Goal: Task Accomplishment & Management: Manage account settings

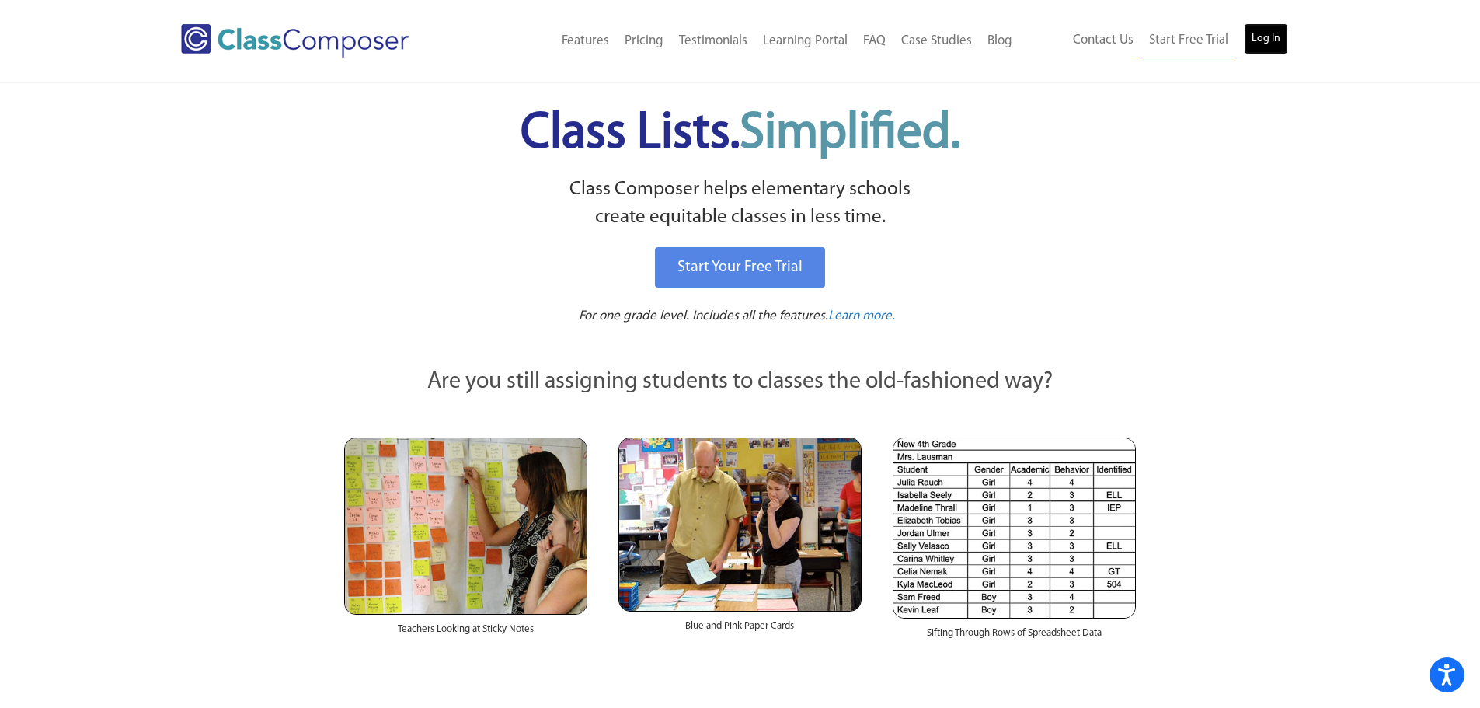
click at [1256, 36] on link "Log In" at bounding box center [1265, 38] width 44 height 31
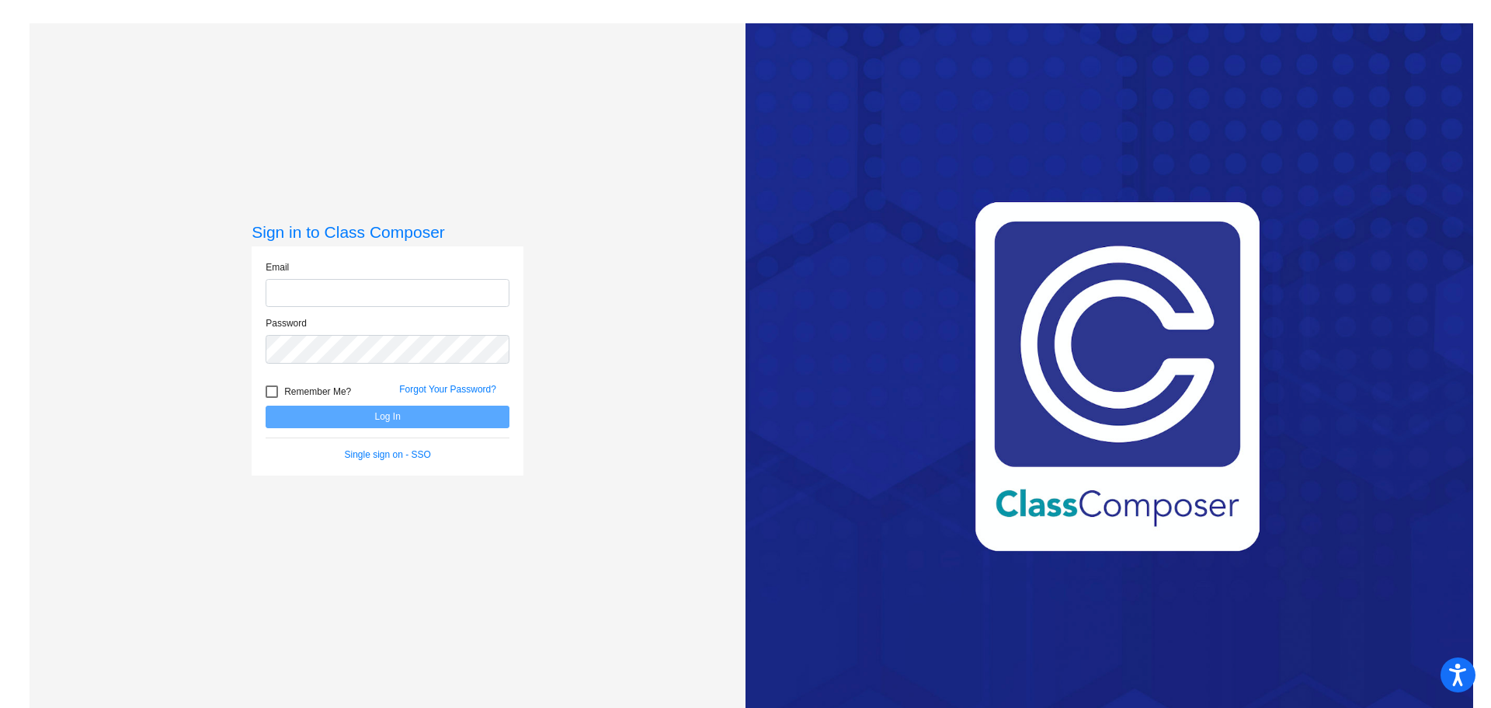
type input "[EMAIL_ADDRESS][DOMAIN_NAME]"
click at [346, 428] on form "Email [EMAIL_ADDRESS][DOMAIN_NAME] Password Remember Me? Forgot Your Password? …" at bounding box center [388, 360] width 244 height 201
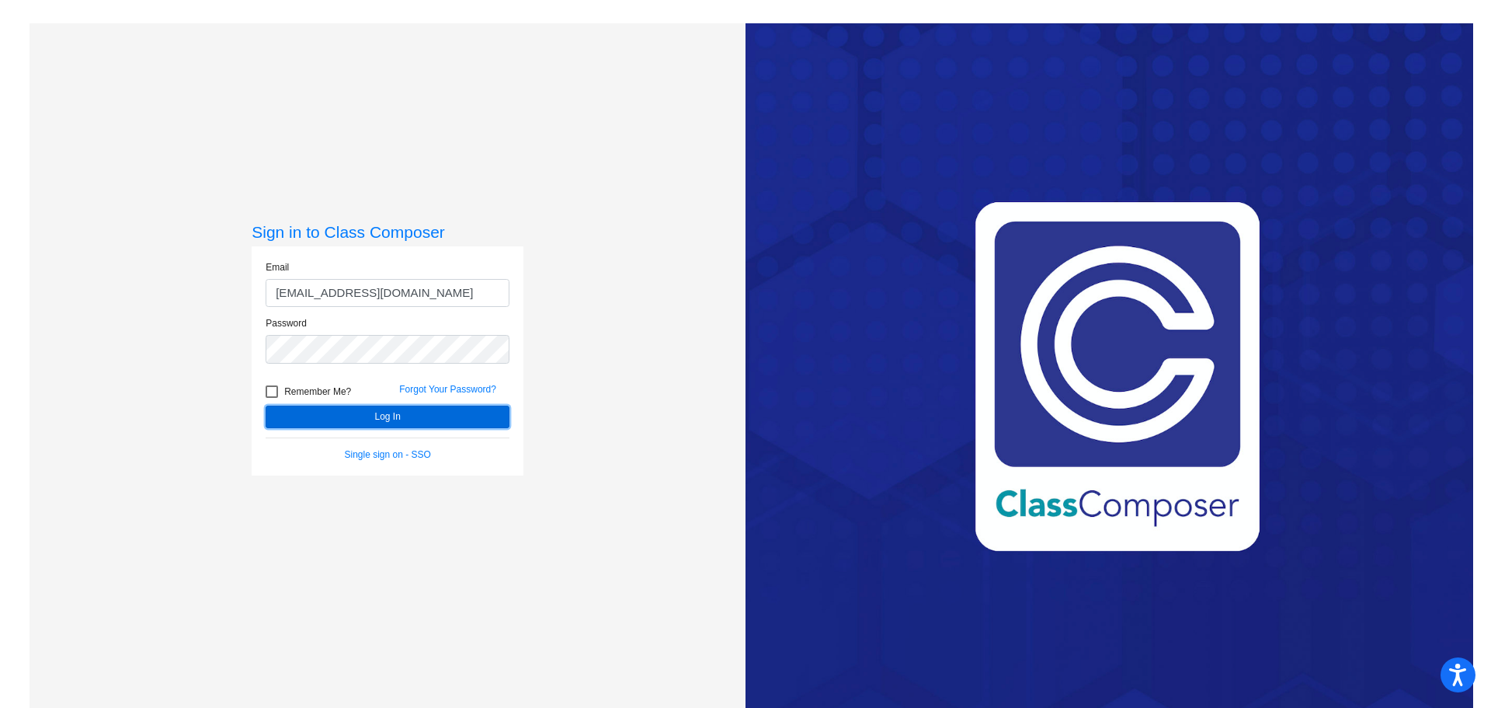
click at [381, 411] on button "Log In" at bounding box center [388, 416] width 244 height 23
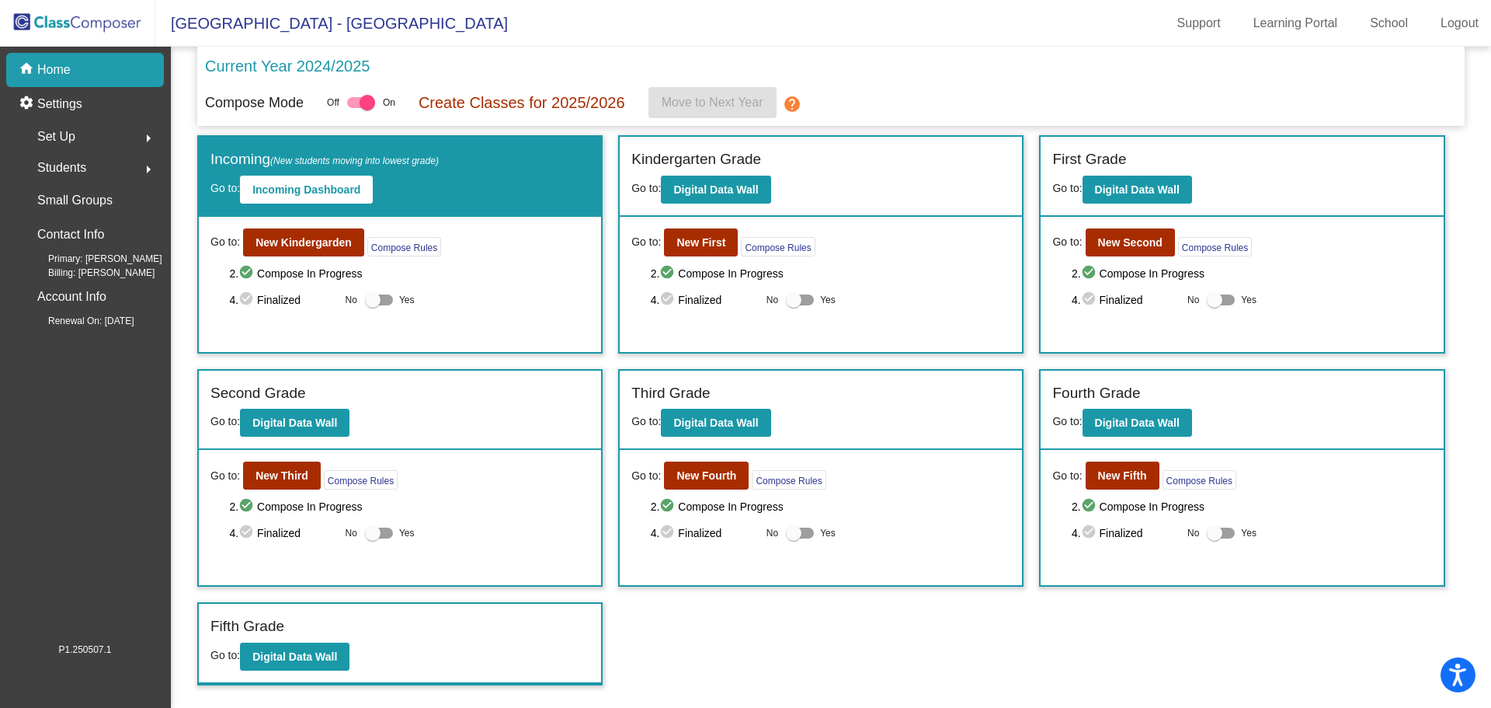
click at [61, 134] on span "Set Up" at bounding box center [56, 137] width 38 height 22
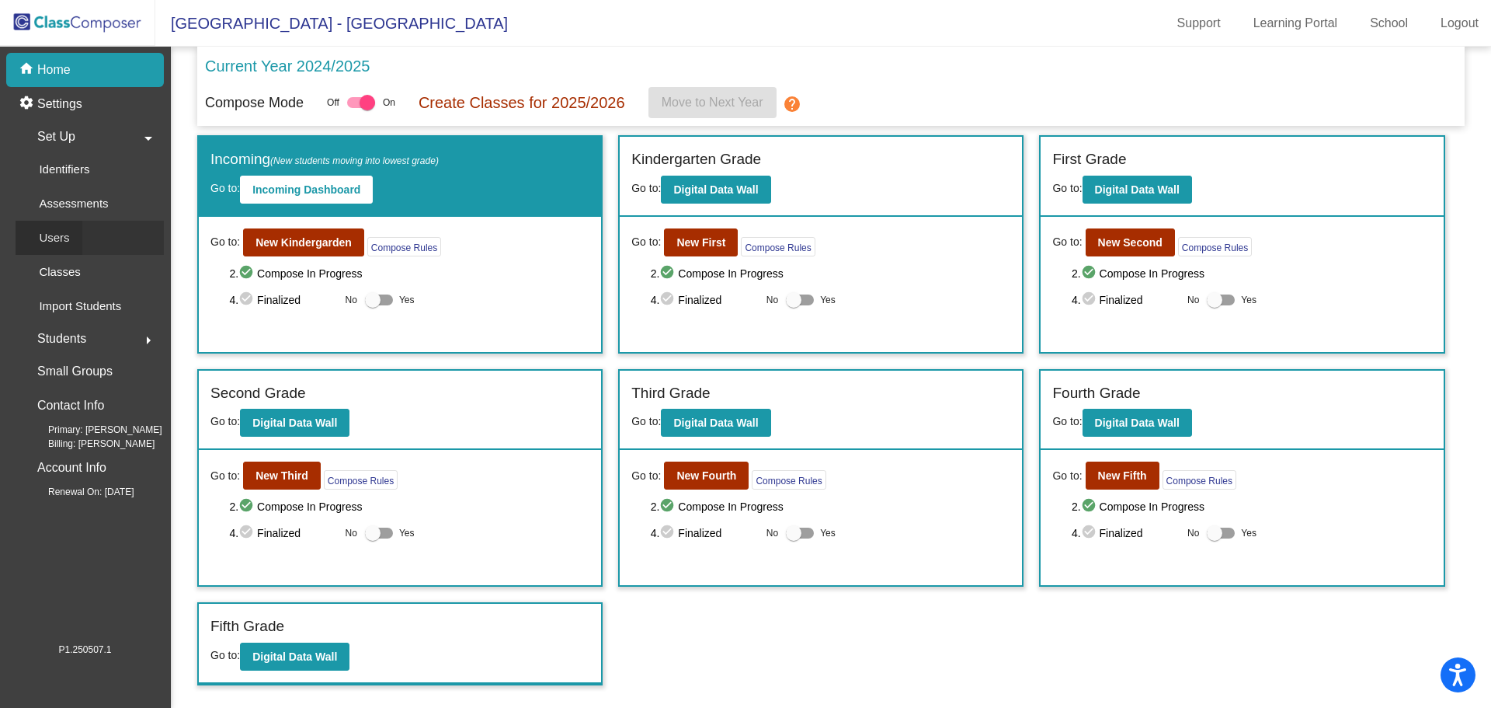
click at [53, 248] on div "Users" at bounding box center [49, 238] width 67 height 34
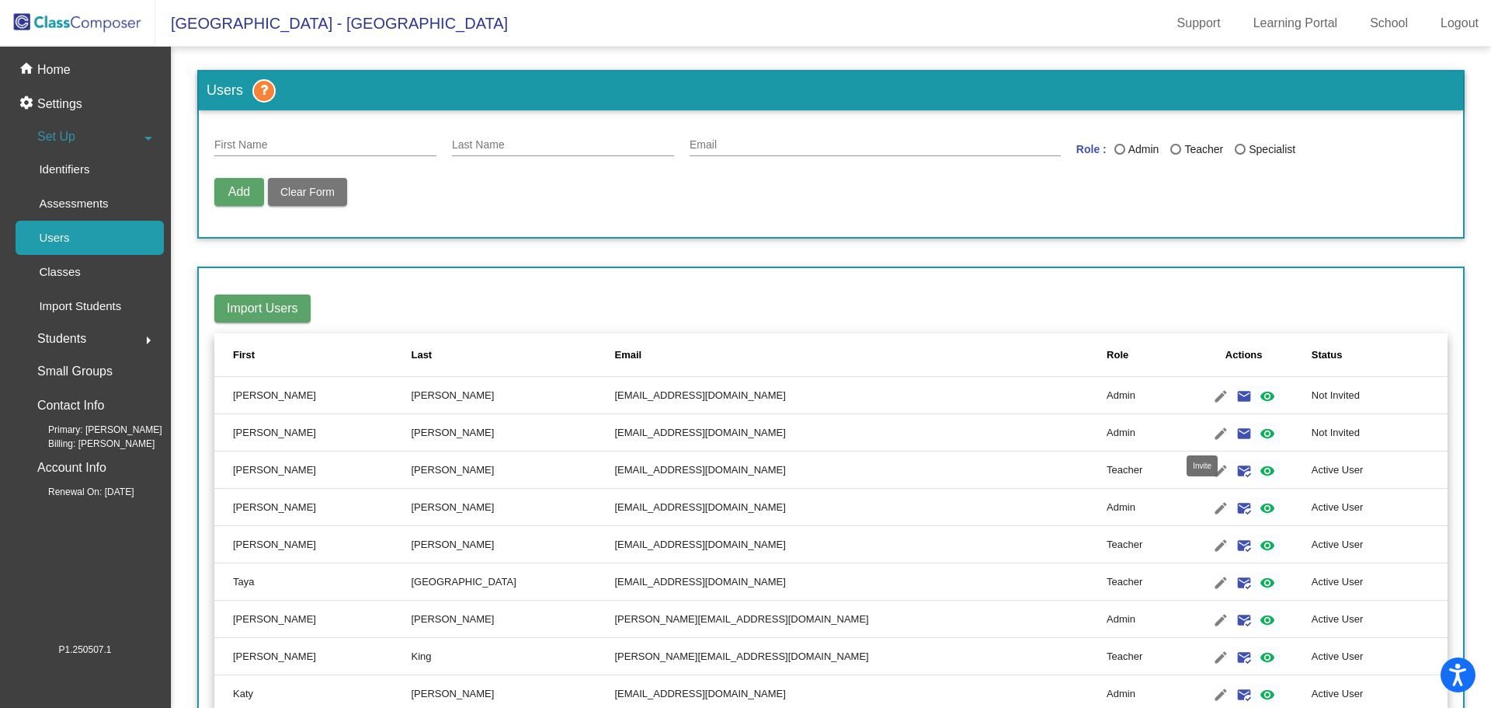
click at [1235, 433] on mat-icon "email" at bounding box center [1244, 433] width 19 height 19
click at [1235, 395] on mat-icon "email" at bounding box center [1244, 396] width 19 height 19
